Goal: Task Accomplishment & Management: Complete application form

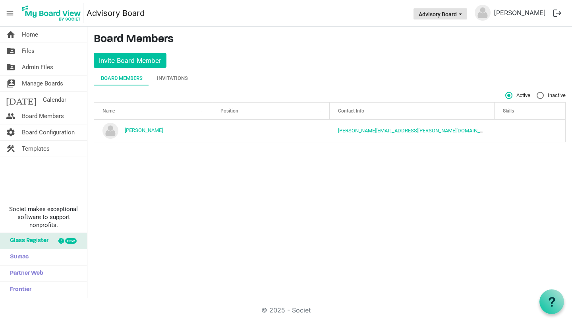
click at [458, 16] on button "Advisory Board" at bounding box center [441, 13] width 54 height 11
click at [447, 28] on li "Advisory Board" at bounding box center [441, 30] width 50 height 14
click at [52, 74] on span "Admin Files" at bounding box center [37, 67] width 31 height 16
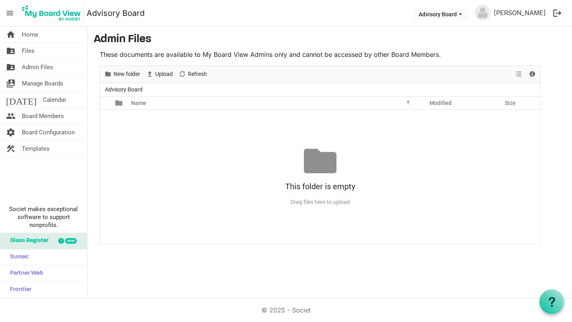
click at [370, 157] on div "This folder is empty Drag files here to upload" at bounding box center [320, 177] width 440 height 64
click at [159, 130] on div "No records to display This folder is empty Drag files here to upload" at bounding box center [320, 177] width 440 height 134
click at [51, 85] on span "Manage Boards" at bounding box center [42, 84] width 41 height 16
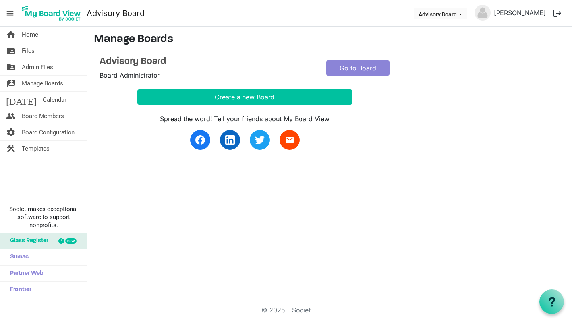
click at [42, 37] on link "home Home" at bounding box center [43, 35] width 87 height 16
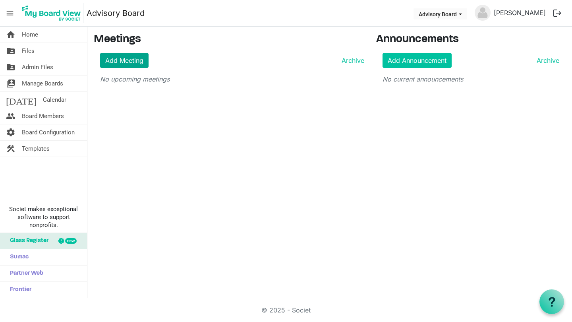
click at [135, 62] on link "Add Meeting" at bounding box center [124, 60] width 48 height 15
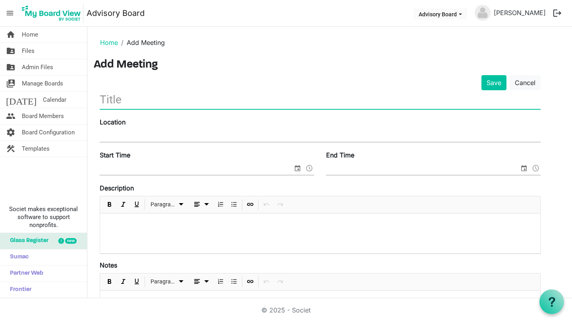
click at [146, 105] on input "text" at bounding box center [320, 99] width 441 height 19
type input "Advisory Board Meeting"
click at [133, 138] on input "Location" at bounding box center [320, 136] width 441 height 12
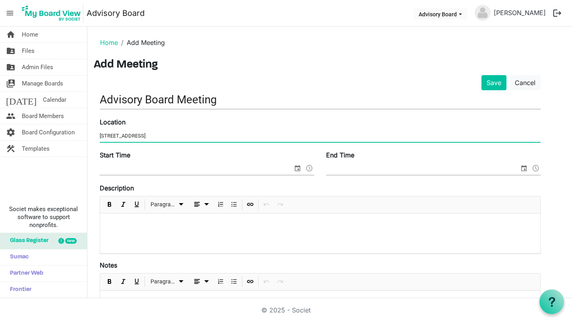
type input "[STREET_ADDRESS]"
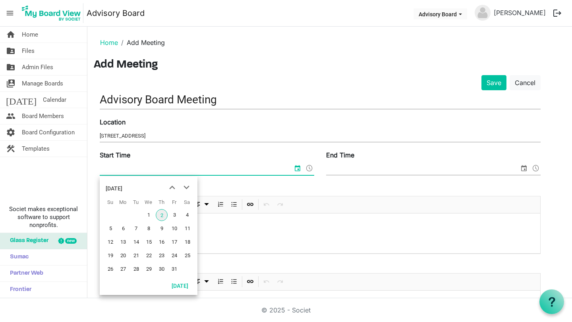
click at [130, 165] on input "Start Time" at bounding box center [196, 169] width 193 height 12
click at [134, 266] on span "28" at bounding box center [136, 269] width 12 height 12
type input "[DATE] 12:00 AM"
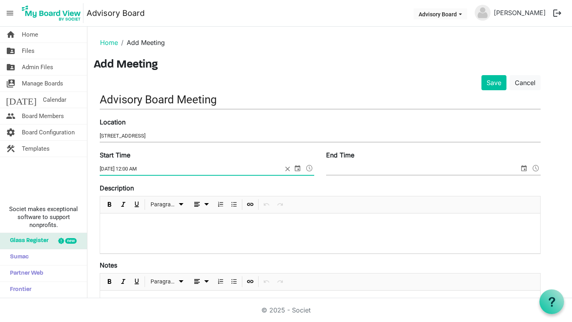
click at [310, 167] on span at bounding box center [310, 168] width 10 height 10
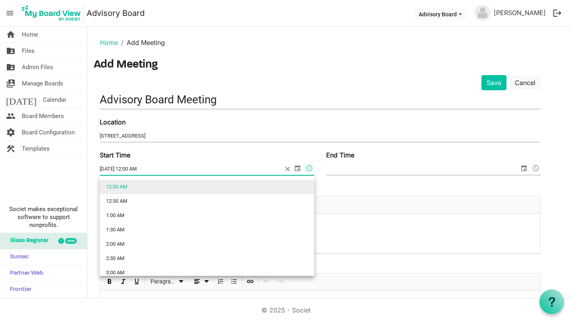
click at [136, 184] on li "12:00 AM" at bounding box center [207, 187] width 215 height 14
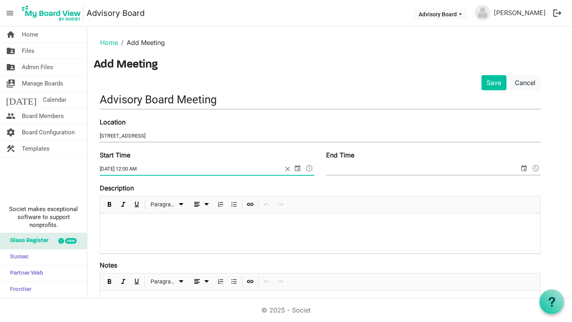
click at [400, 165] on input "End Time" at bounding box center [422, 169] width 193 height 12
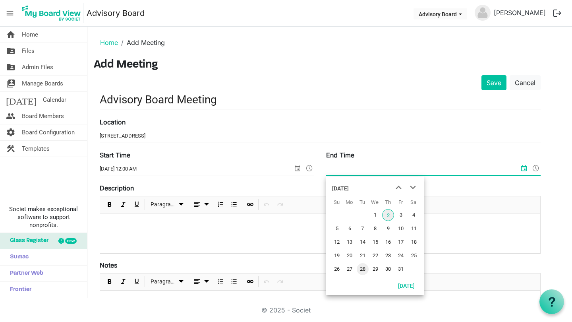
click at [366, 267] on span "28" at bounding box center [363, 269] width 12 height 12
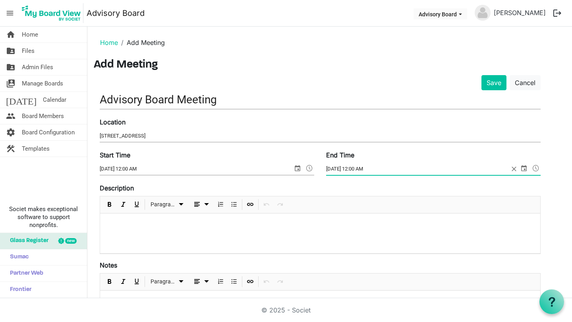
click at [537, 167] on span at bounding box center [536, 168] width 10 height 10
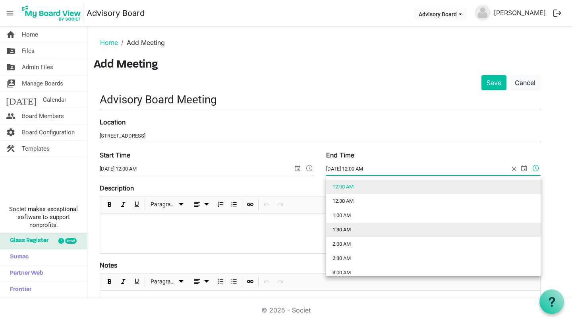
click at [369, 227] on li "1:30 AM" at bounding box center [433, 230] width 215 height 14
type input "10/28/2025 1:30 AM"
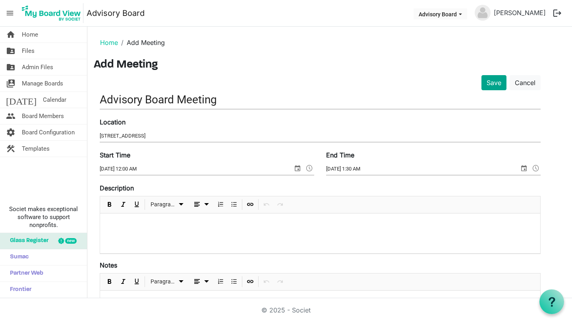
click at [491, 80] on button "Save" at bounding box center [494, 82] width 25 height 15
click at [493, 83] on button "Save" at bounding box center [494, 82] width 25 height 15
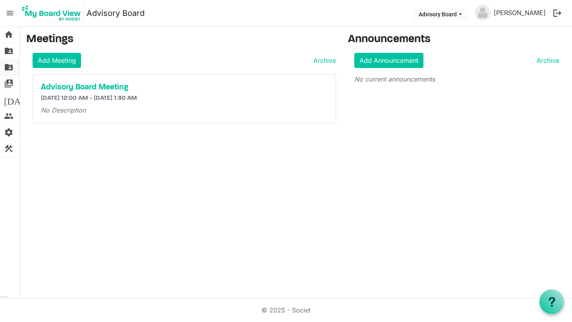
click at [0, 67] on link "folder_shared Admin Files" at bounding box center [9, 67] width 19 height 16
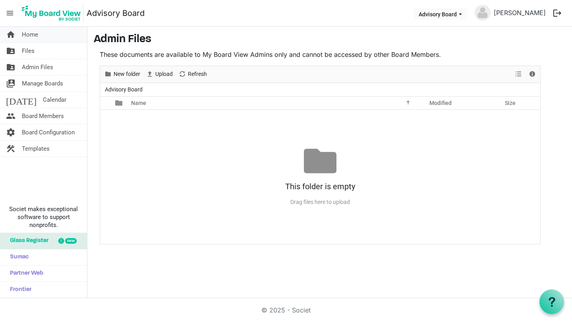
click at [29, 41] on span "Home" at bounding box center [30, 35] width 16 height 16
